Goal: Information Seeking & Learning: Learn about a topic

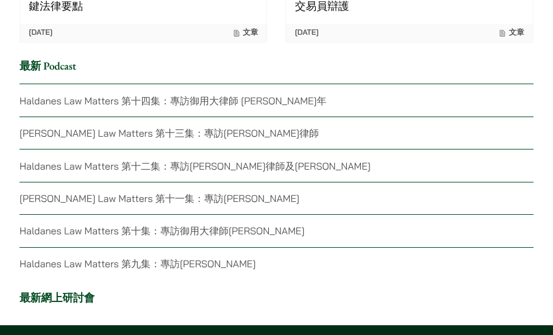
scroll to position [3079, 0]
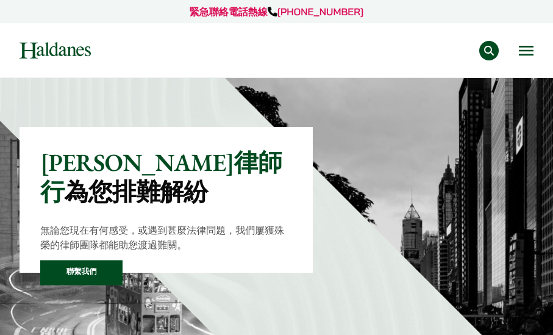
click at [520, 51] on button "Open menu" at bounding box center [526, 51] width 15 height 10
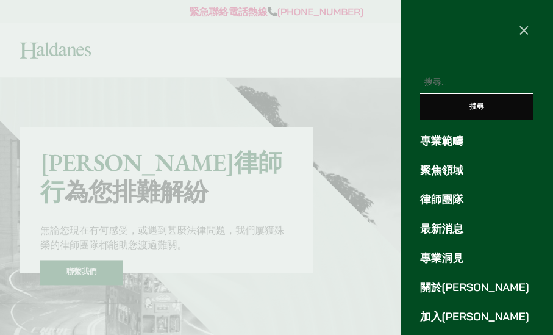
scroll to position [65, 0]
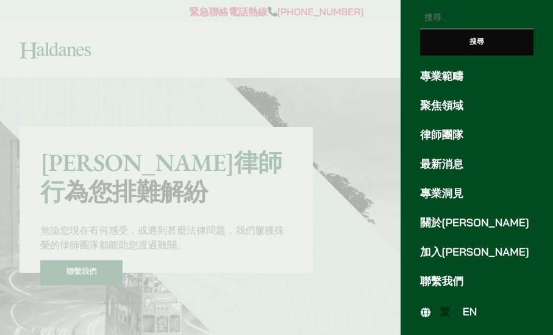
click at [443, 132] on link "律師團隊" at bounding box center [476, 135] width 113 height 16
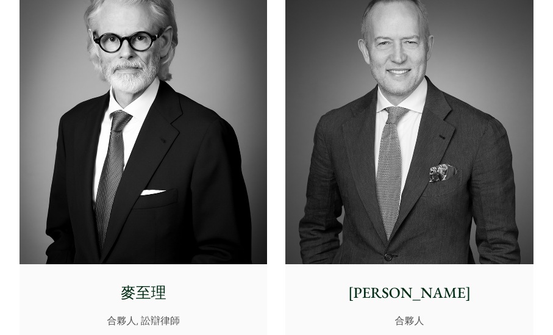
scroll to position [61, 0]
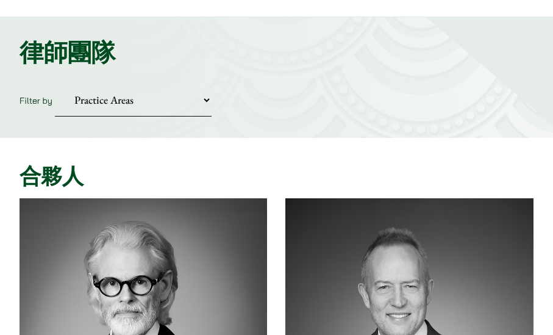
click at [170, 102] on select "Practice Areas 傳媒、娛樂及體育事務 公司及商業業務 刑事辯護 反壟斷和競爭法 婚姻及家事法 欺詐、資產追踪和追討 民事訴訟及爭議解決 物業及物…" at bounding box center [133, 100] width 157 height 33
select select "divorce-and-family-law-tc"
click at [55, 84] on select "Practice Areas 傳媒、娛樂及體育事務 公司及商業業務 刑事辯護 反壟斷和競爭法 婚姻及家事法 欺詐、資產追踪和追討 民事訴訟及爭議解決 物業及物…" at bounding box center [133, 100] width 157 height 33
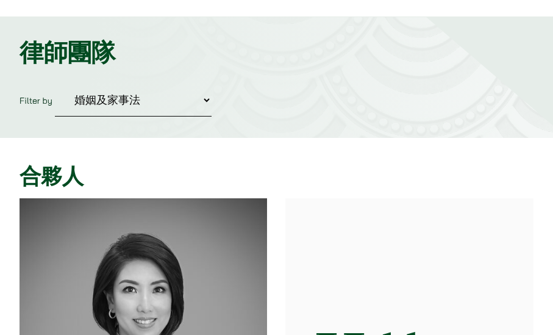
scroll to position [366, 0]
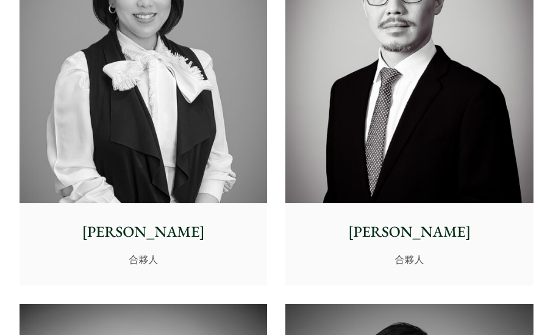
click at [151, 232] on p "[PERSON_NAME]" at bounding box center [143, 232] width 230 height 23
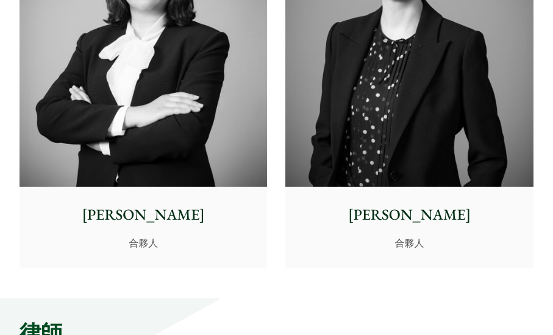
scroll to position [915, 0]
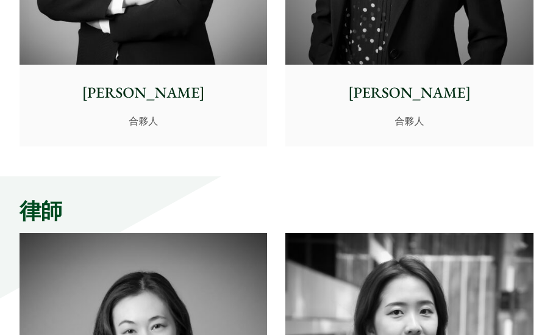
click at [388, 101] on p "[PERSON_NAME]" at bounding box center [410, 93] width 230 height 23
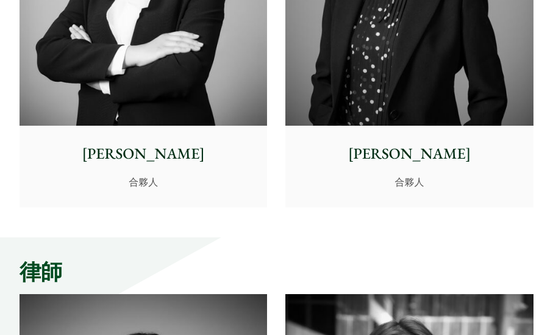
scroll to position [671, 0]
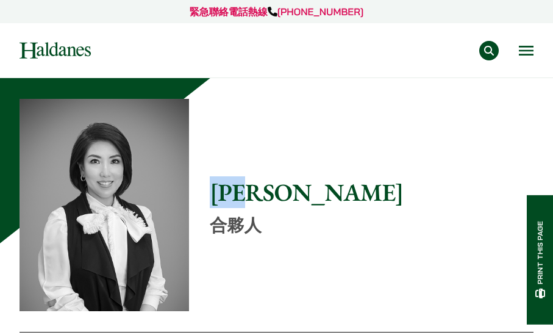
drag, startPoint x: 303, startPoint y: 179, endPoint x: 217, endPoint y: 184, distance: 86.1
click at [217, 184] on h1 "[PERSON_NAME]" at bounding box center [372, 191] width 324 height 29
drag, startPoint x: 217, startPoint y: 184, endPoint x: 260, endPoint y: 200, distance: 45.7
click at [260, 200] on h1 "[PERSON_NAME]" at bounding box center [372, 191] width 324 height 29
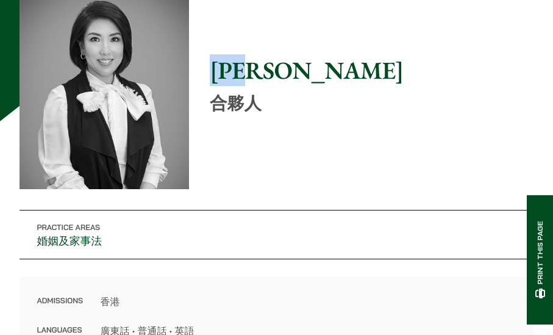
scroll to position [61, 0]
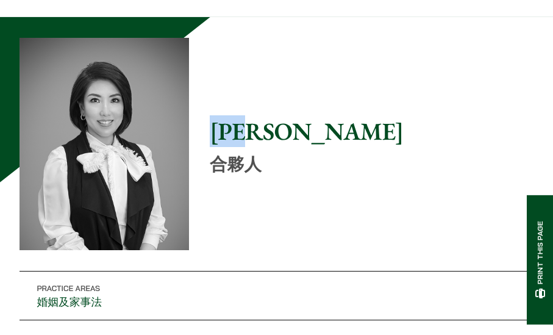
copy h1 "[PERSON_NAME]"
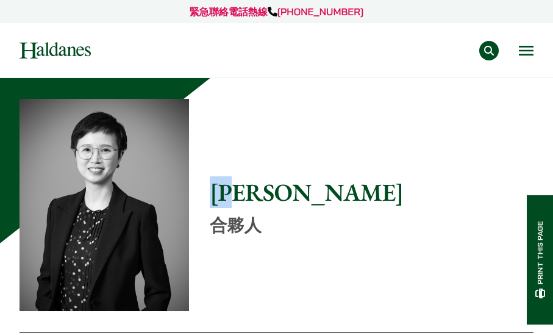
drag, startPoint x: 262, startPoint y: 190, endPoint x: 212, endPoint y: 185, distance: 50.8
click at [212, 185] on h1 "[PERSON_NAME]" at bounding box center [372, 191] width 324 height 29
copy h1 "[PERSON_NAME]"
